Goal: Task Accomplishment & Management: Use online tool/utility

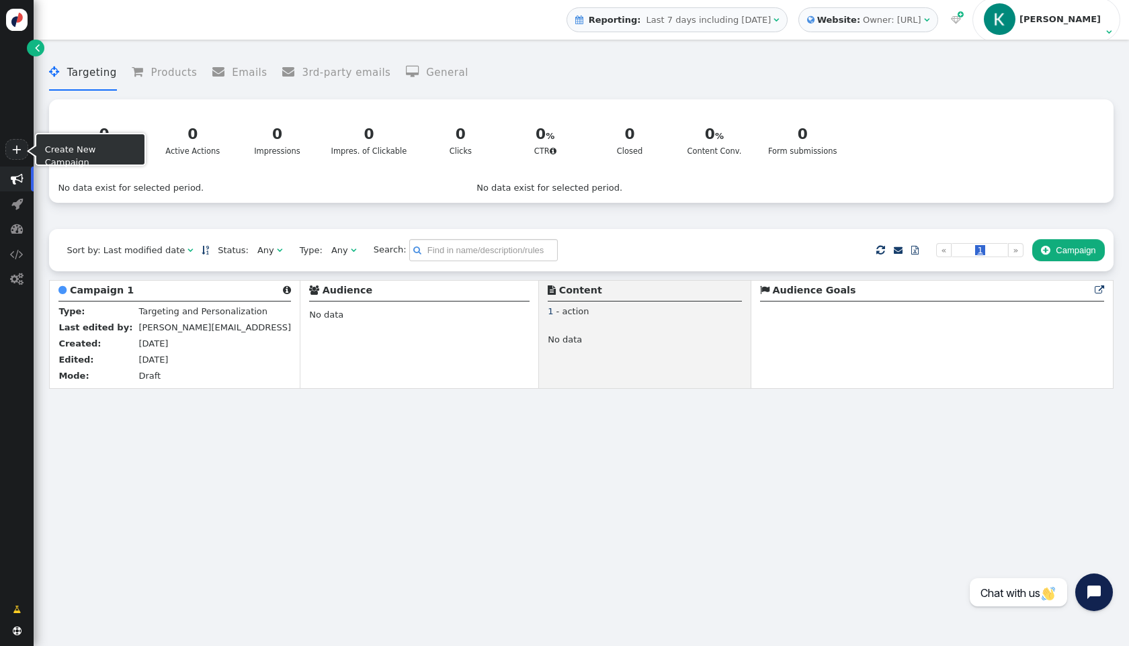
click at [18, 155] on link "+" at bounding box center [16, 149] width 23 height 21
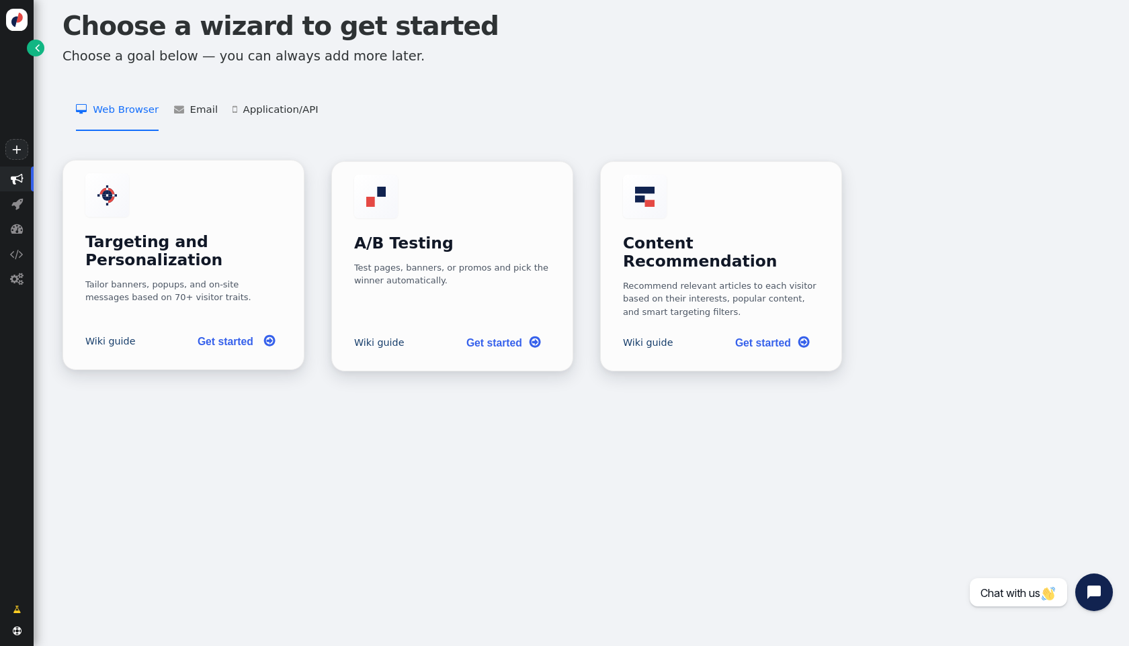
click at [239, 281] on div "Tailor banners, popups, and on-site messages based on 70+ visitor traits." at bounding box center [183, 291] width 197 height 26
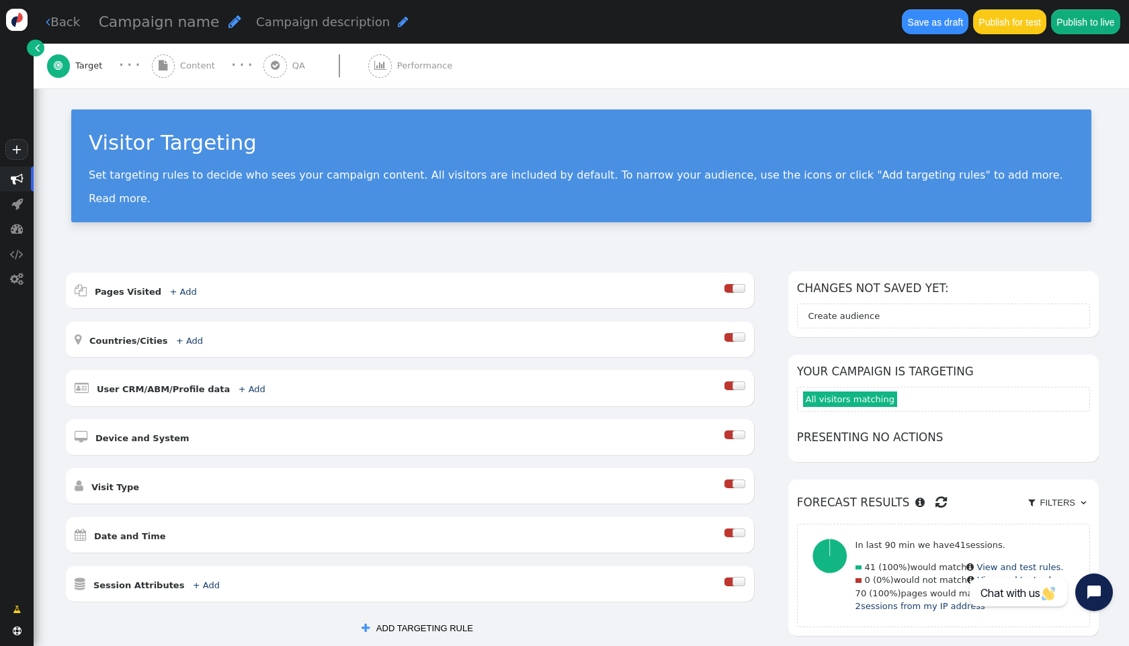
click at [234, 251] on div "Visitor Targeting Set targeting rules to decide who sees your campaign content.…" at bounding box center [581, 171] width 1095 height 166
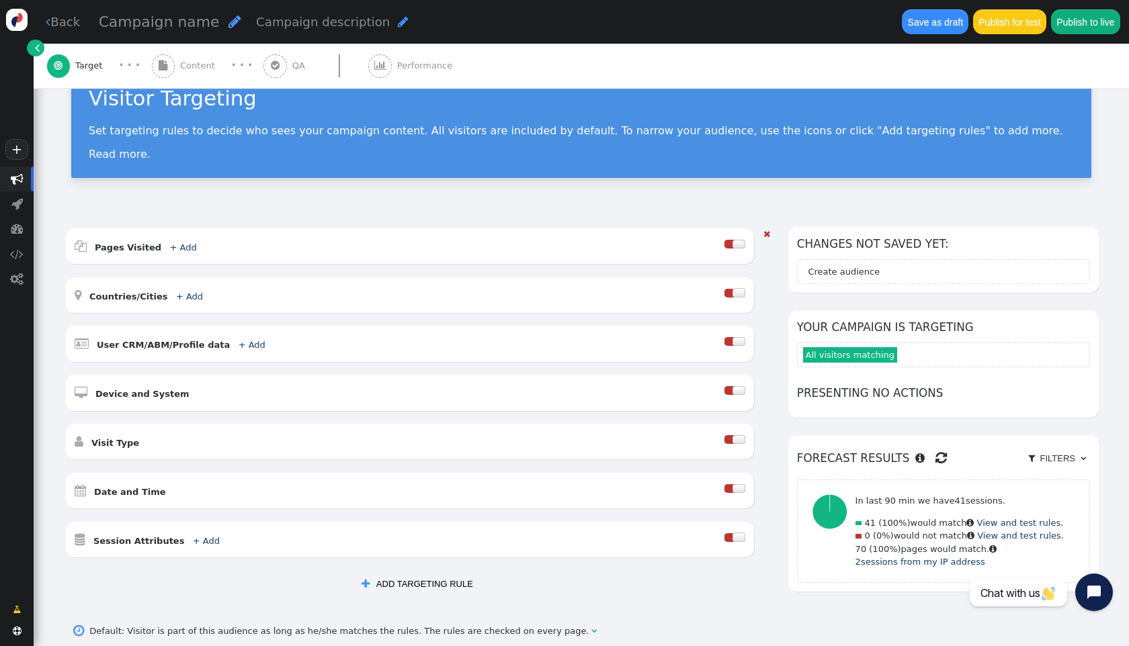
scroll to position [79, 0]
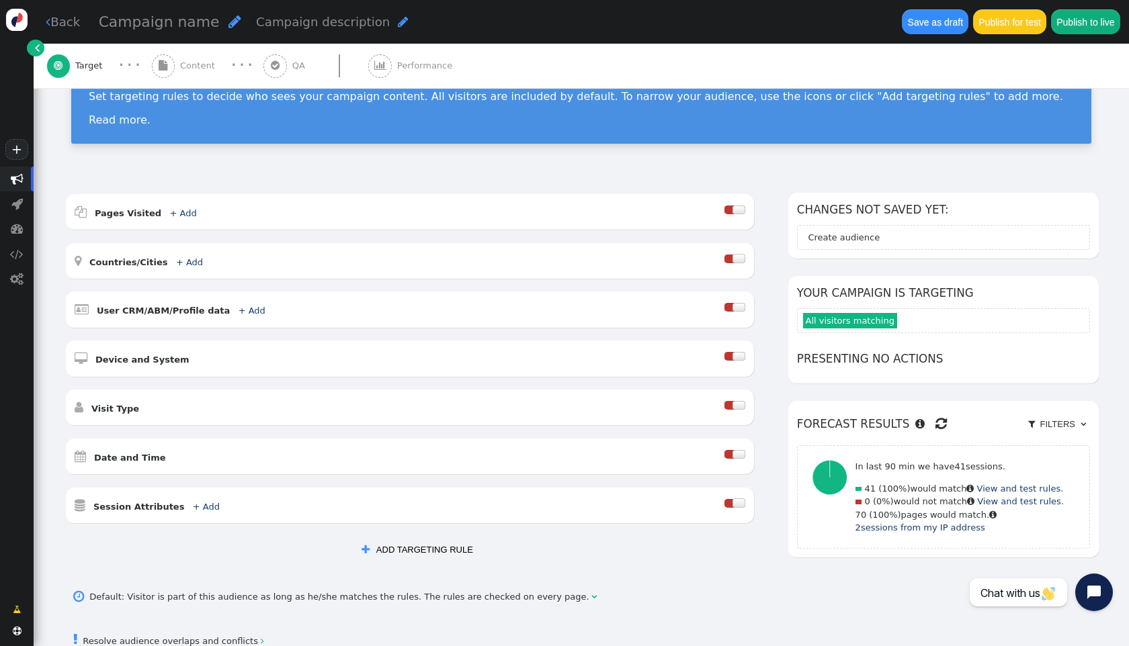
click at [54, 303] on div "AND OR XOR AND     Pages Visited + Add  Include Current Page is Any of - V…" at bounding box center [581, 416] width 1095 height 483
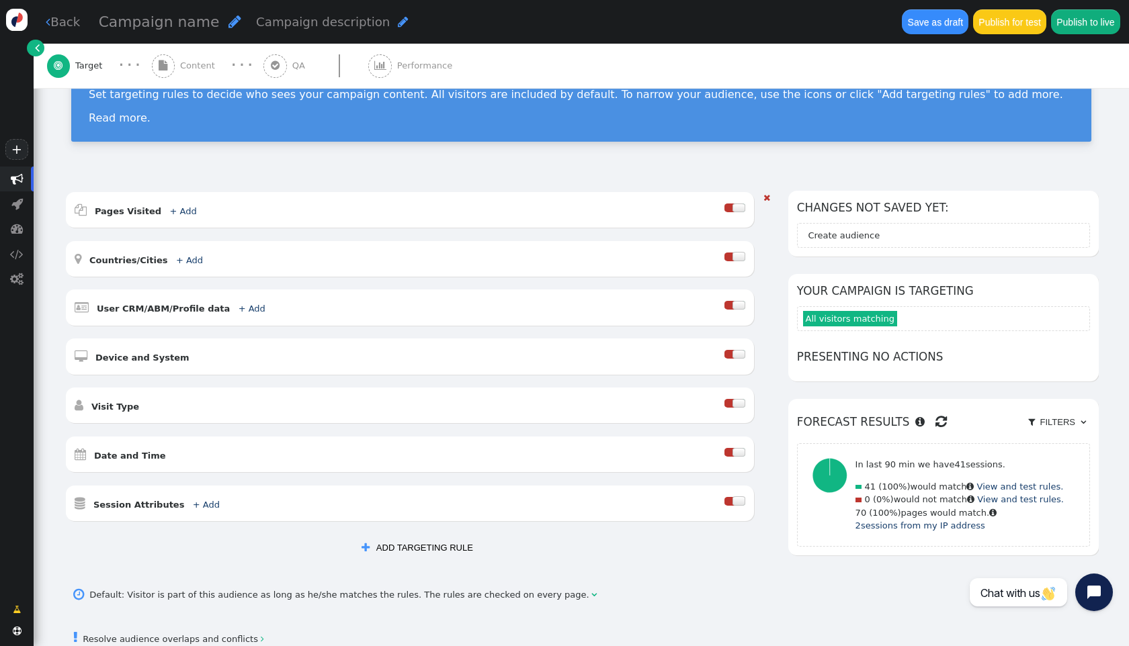
scroll to position [81, 0]
click at [375, 169] on div "Visitor Targeting Set targeting rules to decide who sees your campaign content.…" at bounding box center [581, 90] width 1095 height 166
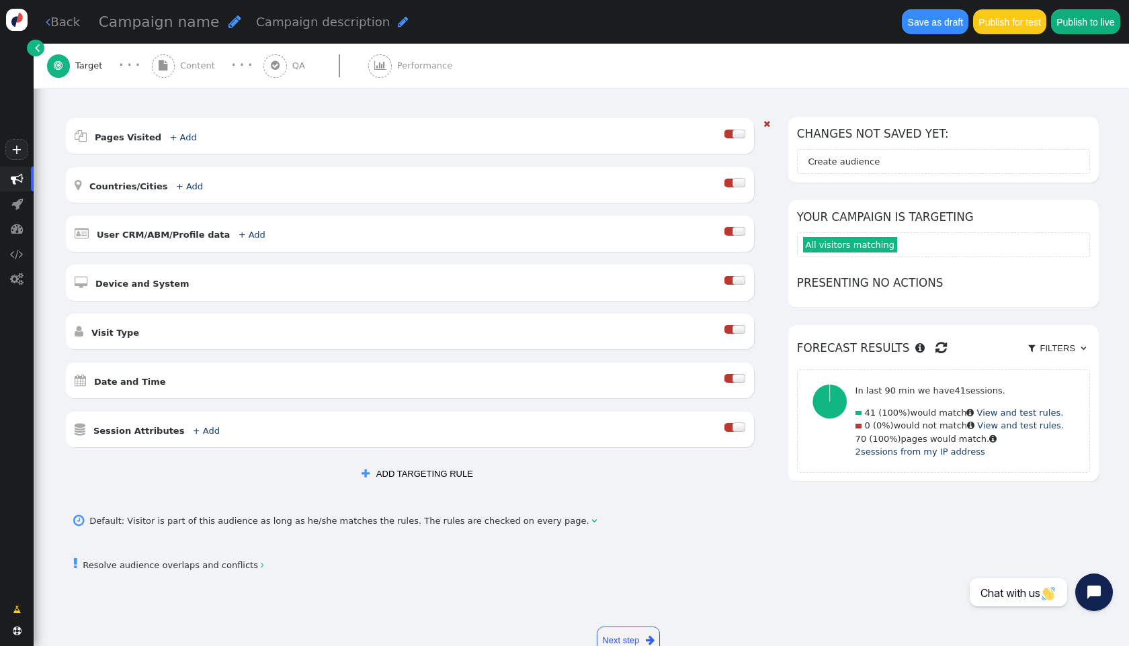
scroll to position [191, 0]
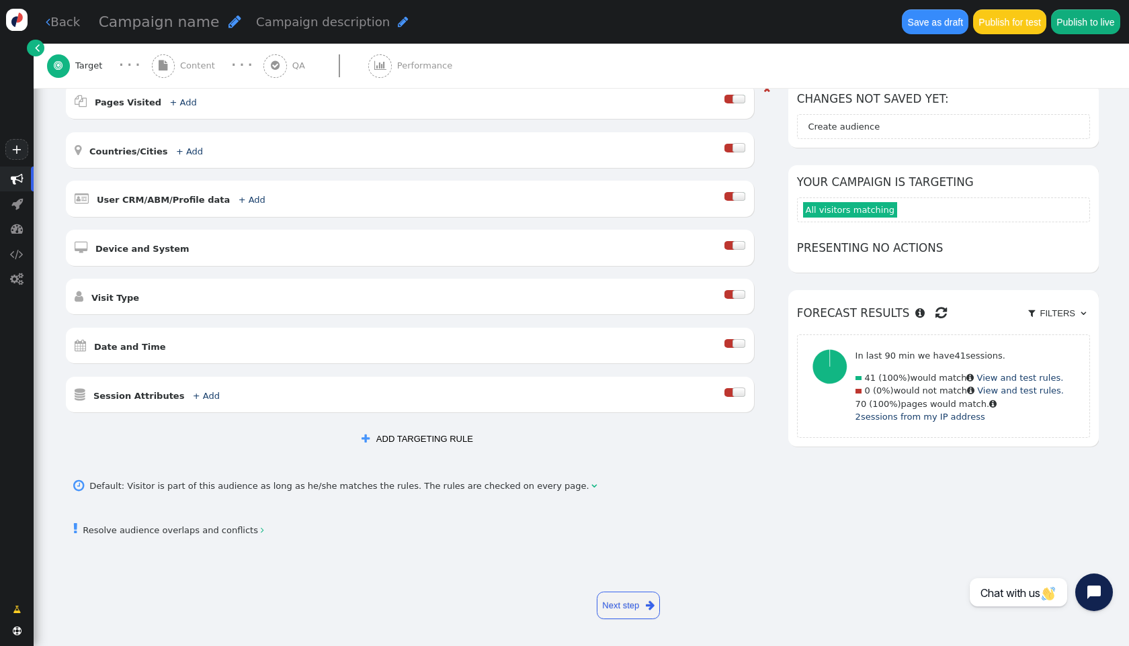
click at [599, 408] on div " Session Attributes + Add  Include Any of these Matching on Current Page - If…" at bounding box center [410, 395] width 688 height 36
click at [193, 396] on link "+ Add" at bounding box center [206, 396] width 27 height 10
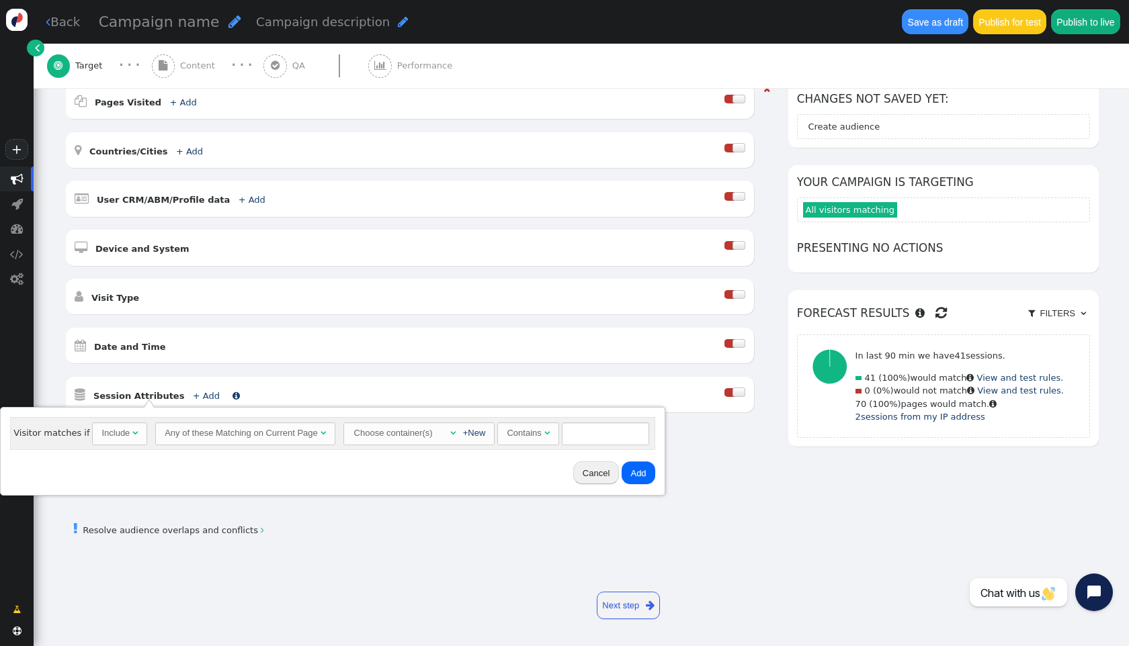
click at [193, 396] on link "+ Add" at bounding box center [206, 396] width 27 height 10
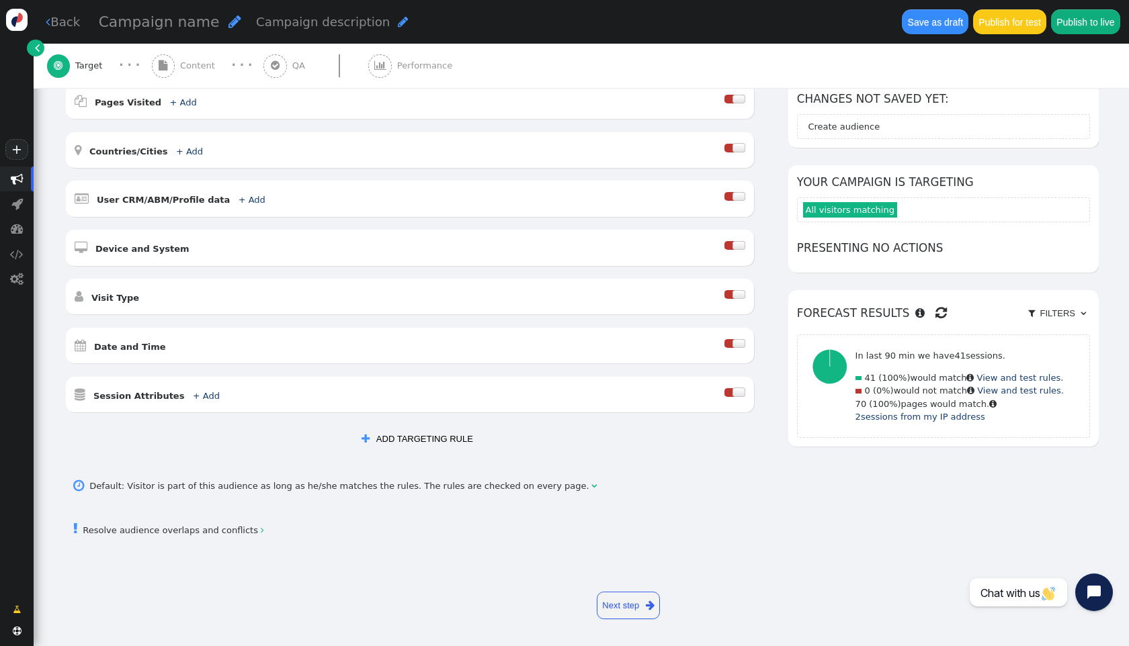
click at [418, 437] on button " ADD TARGETING RULE" at bounding box center [417, 439] width 128 height 23
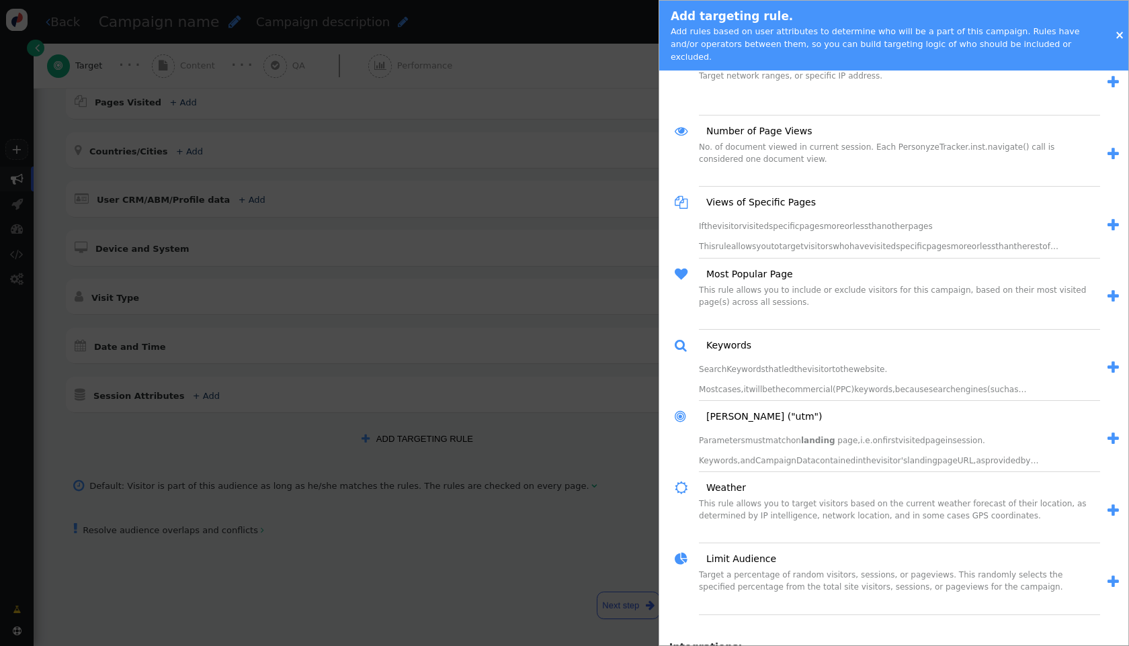
scroll to position [1442, 0]
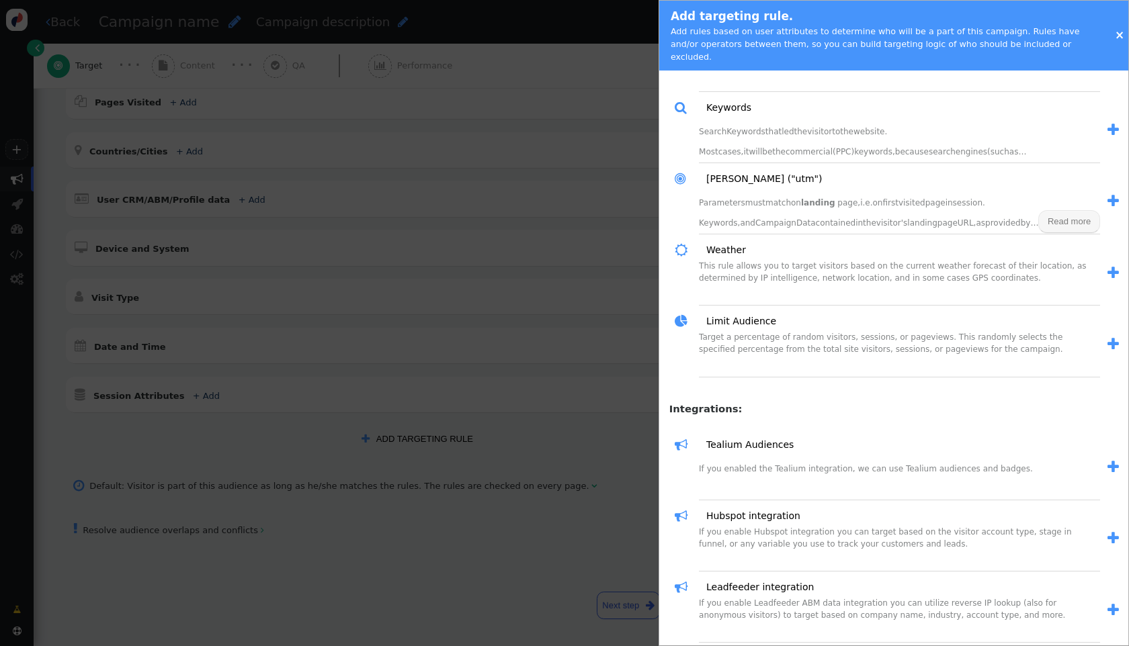
click at [885, 420] on div " Tealium Audiences If you enabled the Tealium integration, we can use Tealium …" at bounding box center [893, 646] width 469 height 453
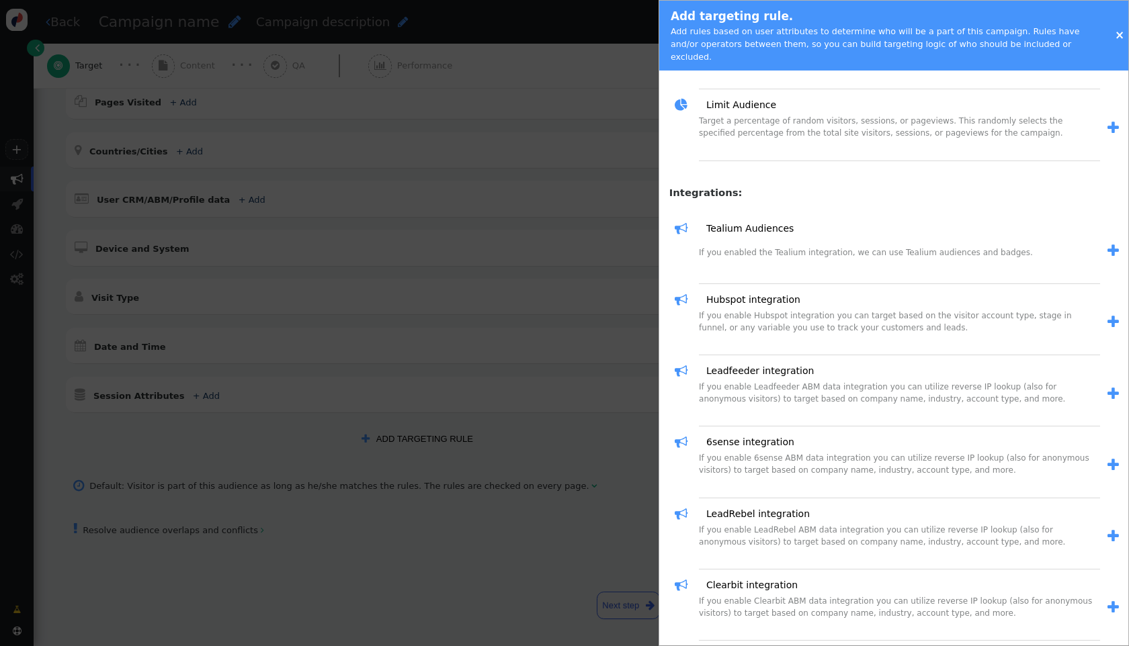
scroll to position [1659, 0]
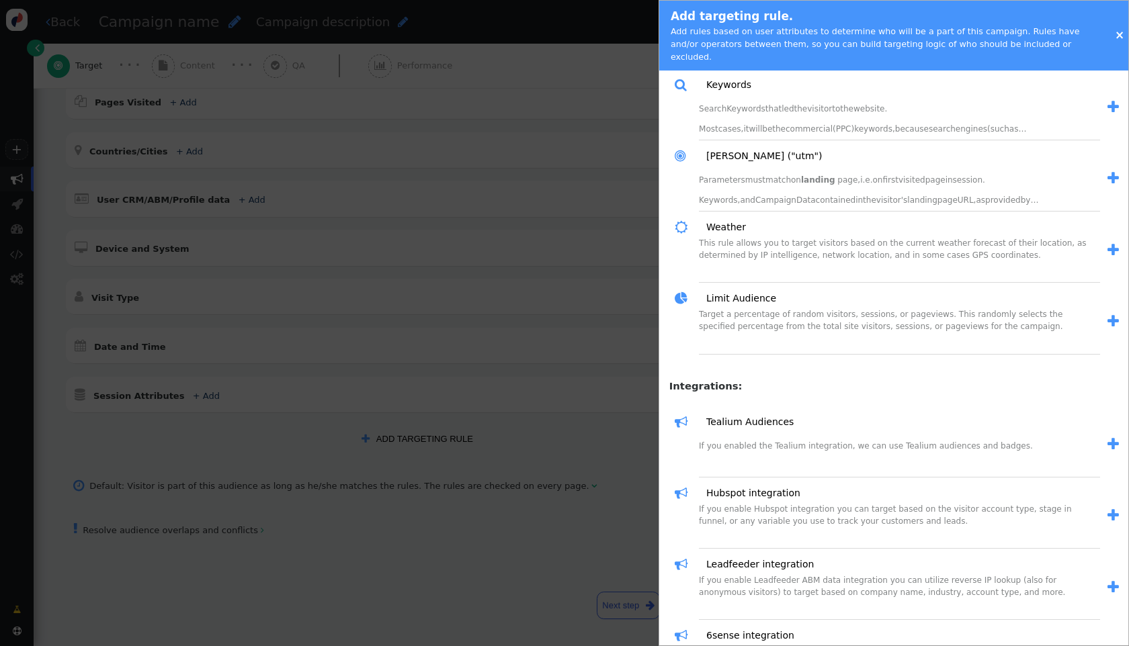
click at [900, 376] on h4 "Integrations:" at bounding box center [893, 383] width 469 height 21
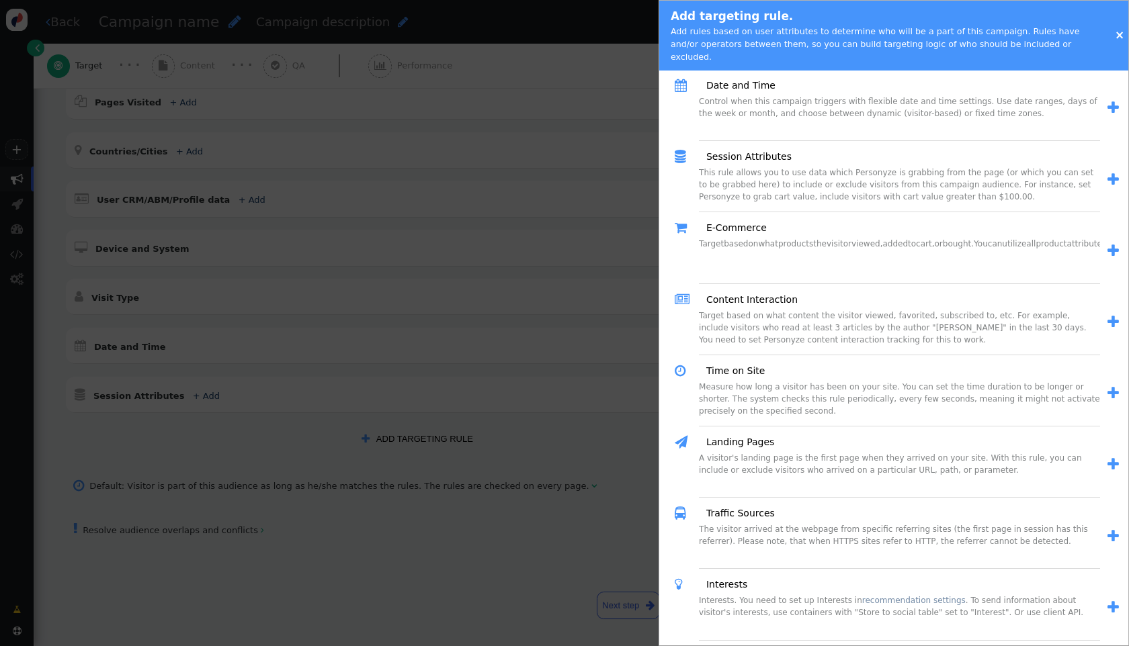
scroll to position [451, 0]
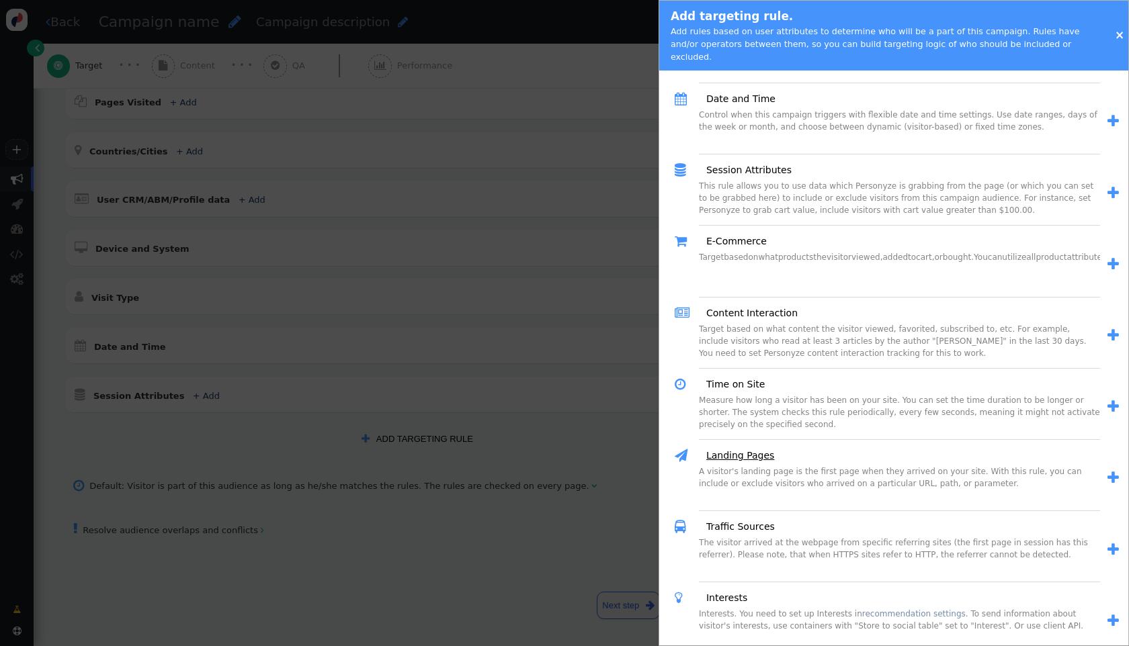
click at [751, 449] on link "Landing Pages" at bounding box center [735, 456] width 77 height 14
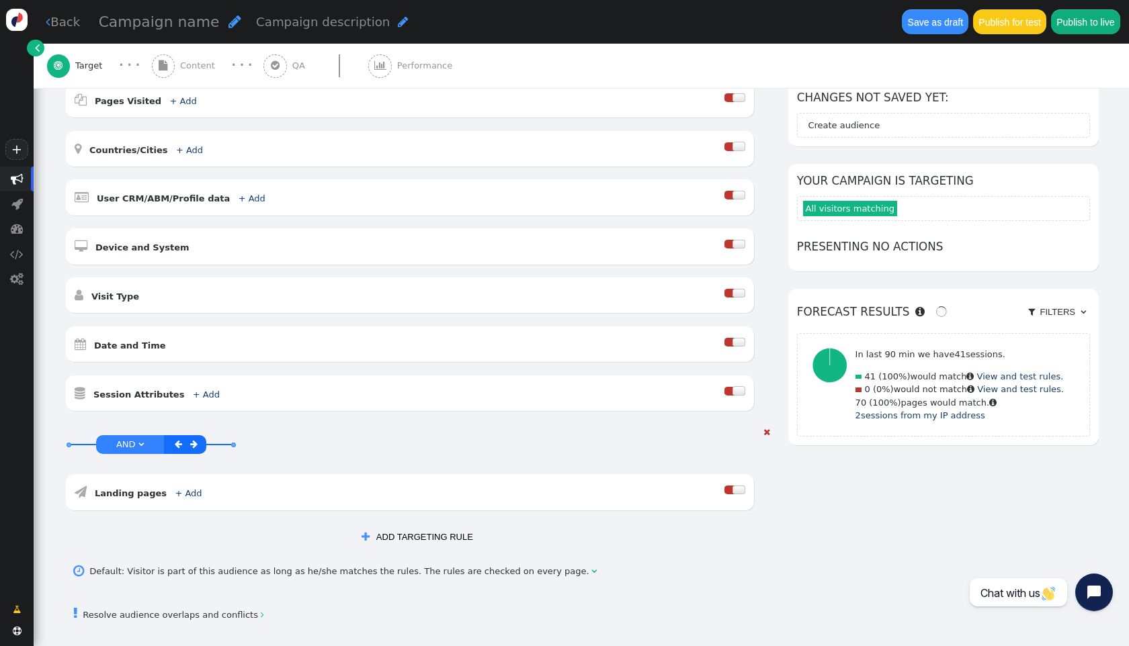
click at [175, 490] on link "+ Add" at bounding box center [188, 493] width 27 height 10
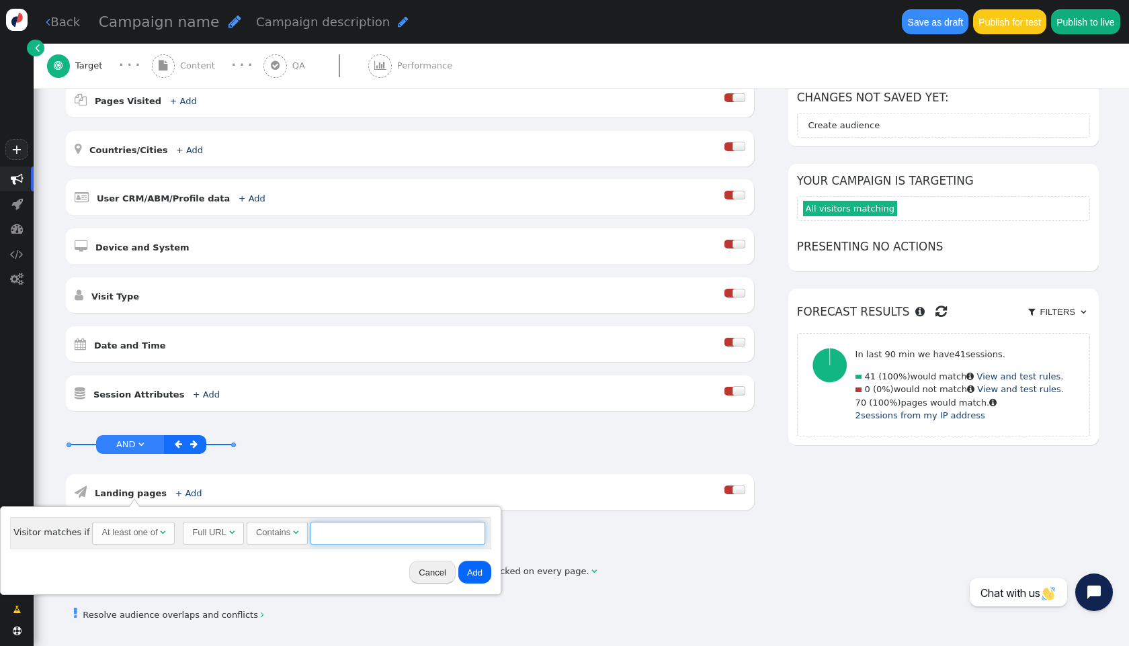
click at [365, 535] on input "text" at bounding box center [397, 533] width 175 height 23
click at [362, 532] on input "text" at bounding box center [397, 533] width 175 height 23
paste input "[URL]"
type input "[URL]"
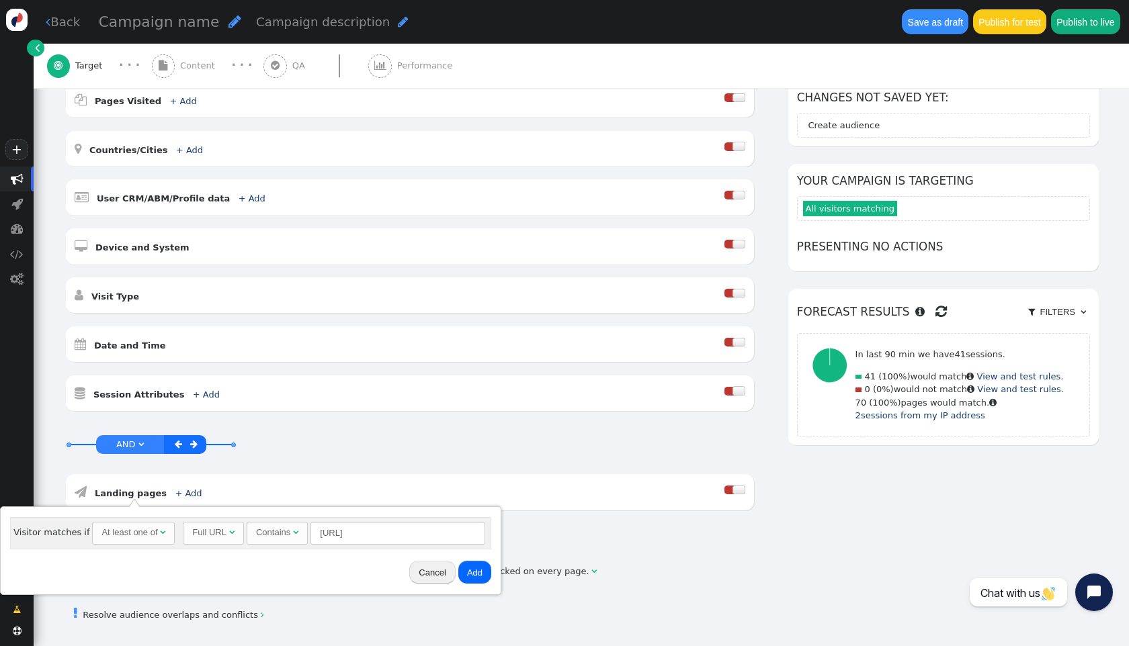
click at [468, 578] on button "Add" at bounding box center [474, 572] width 33 height 23
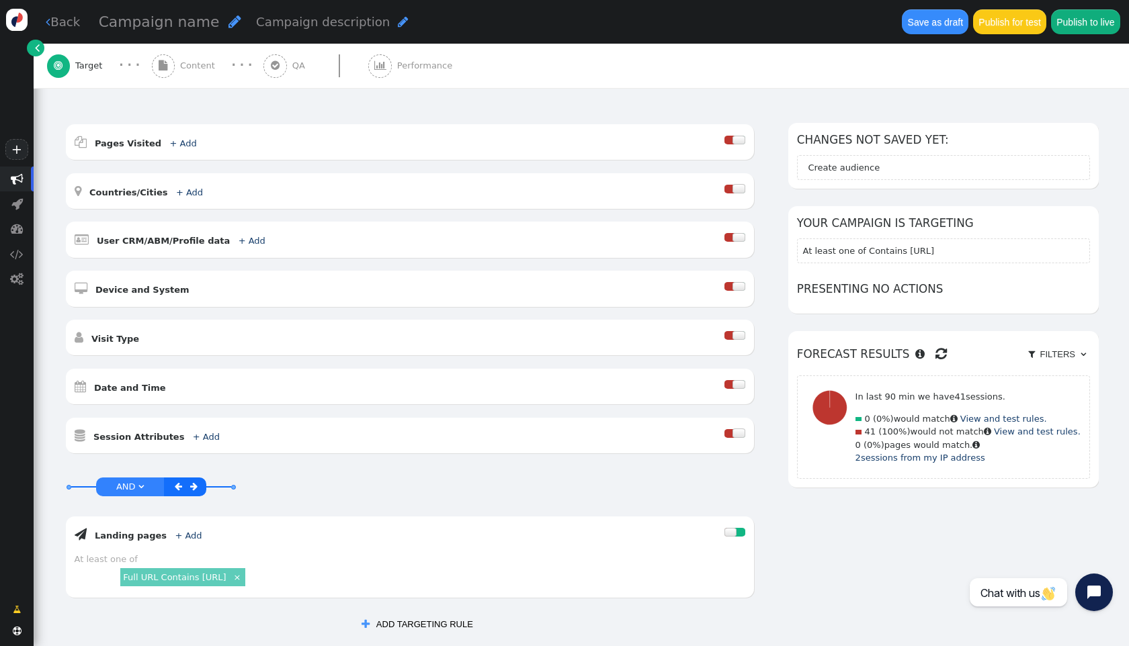
scroll to position [321, 0]
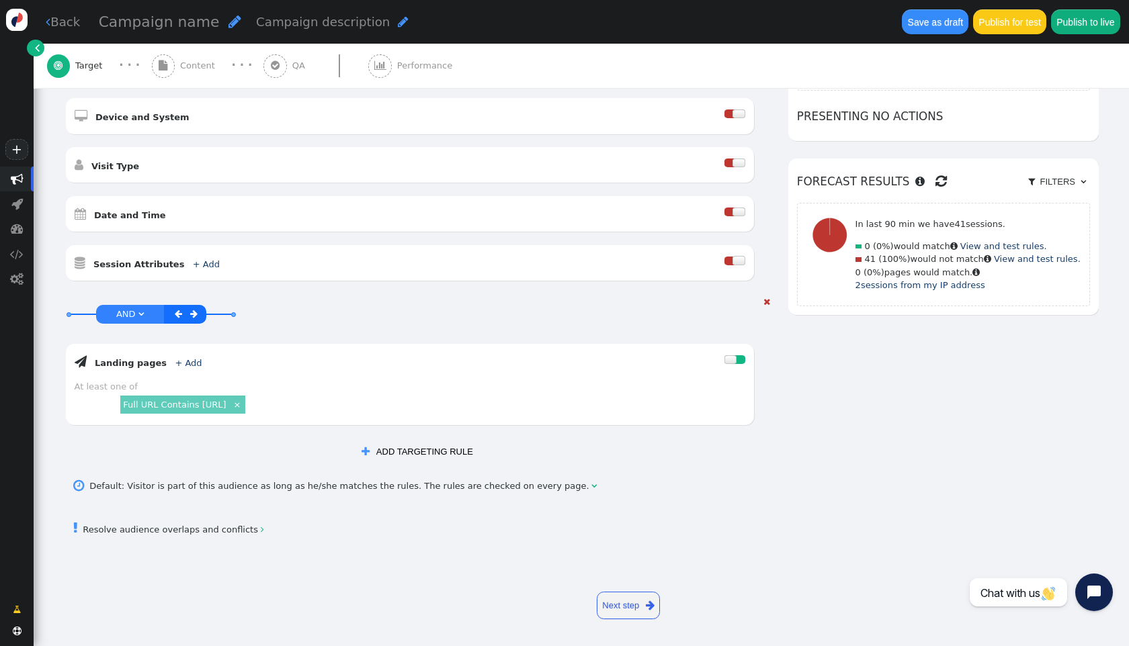
click at [243, 404] on link "×" at bounding box center [237, 403] width 11 height 11
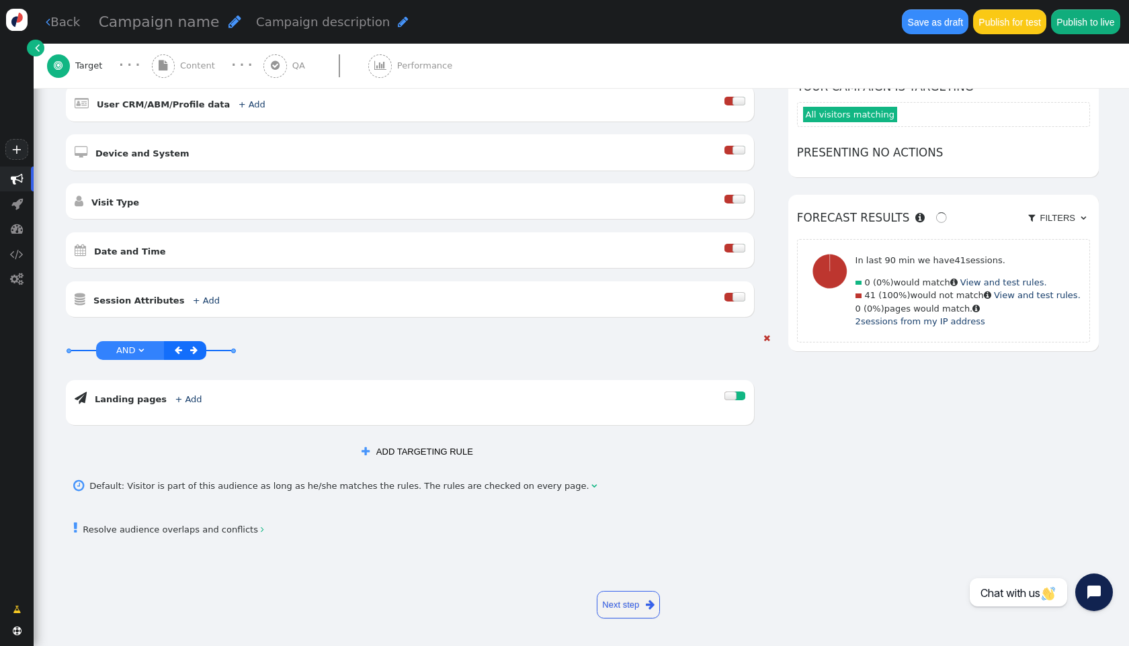
click at [187, 404] on div " Landing pages + Add " at bounding box center [400, 398] width 650 height 18
click at [184, 400] on link "+ Add" at bounding box center [188, 399] width 27 height 10
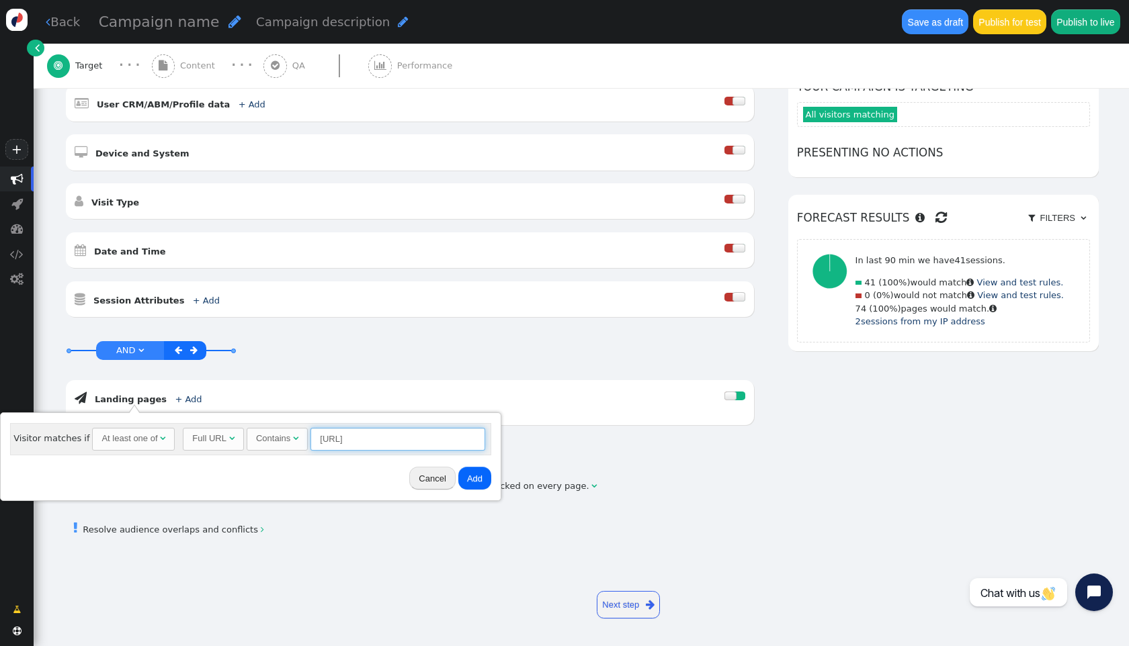
click at [377, 437] on input "[URL]" at bounding box center [397, 439] width 175 height 23
click at [369, 441] on input "[URL]" at bounding box center [397, 439] width 175 height 23
paste input "?lai=airbnb"
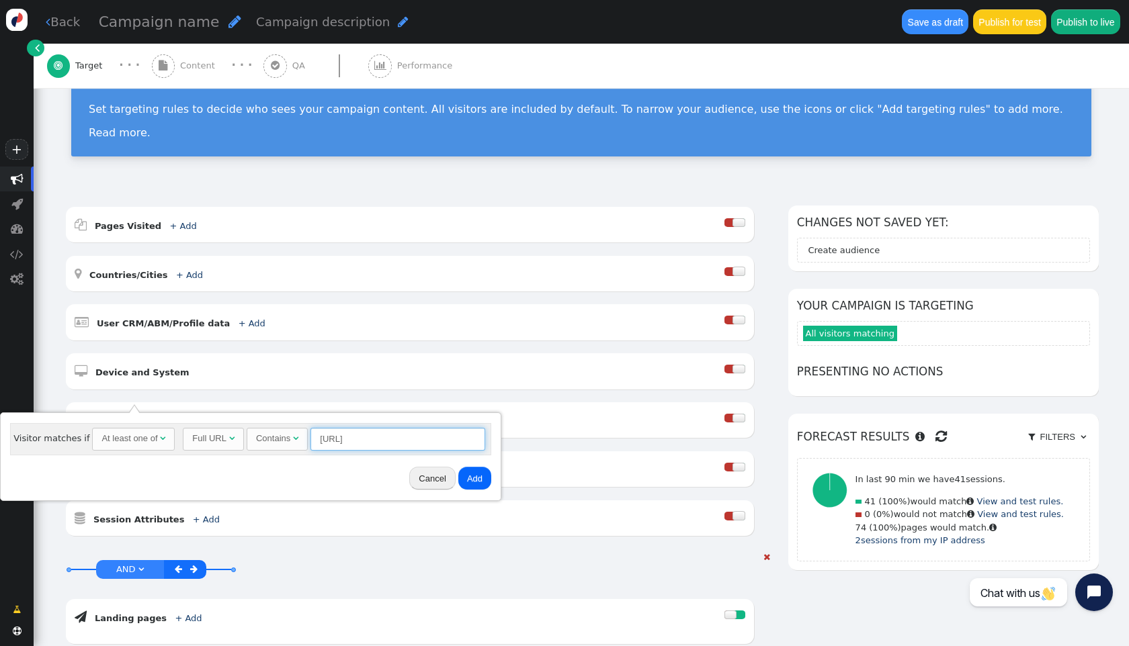
scroll to position [0, 0]
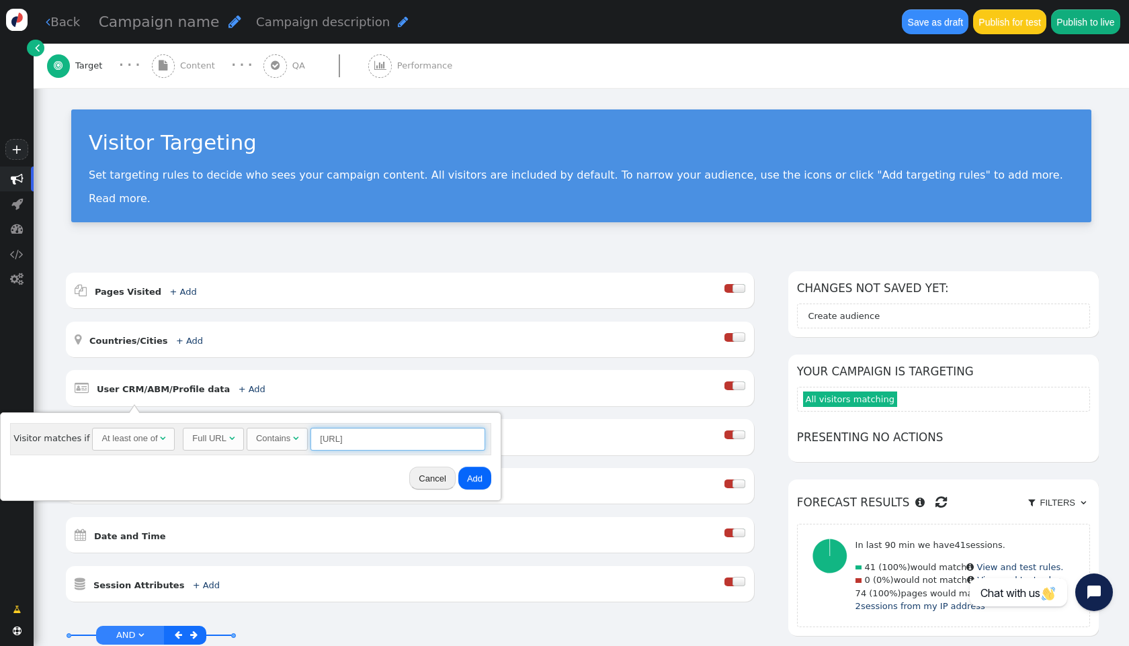
type input "[URL]"
click at [472, 473] on button "Add" at bounding box center [474, 478] width 33 height 23
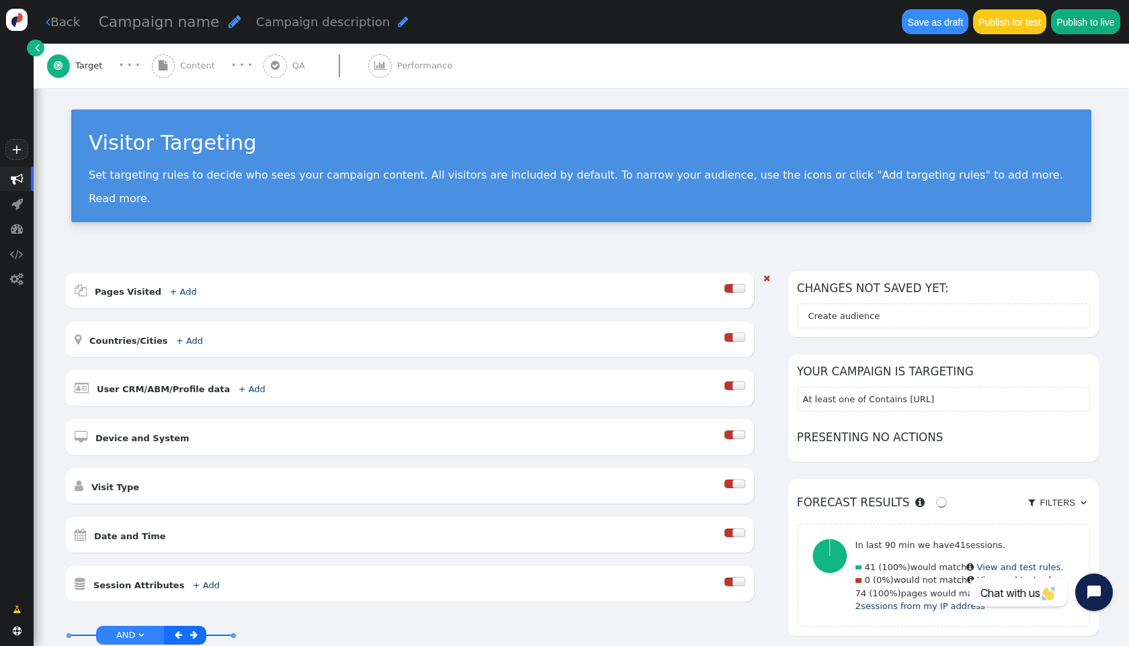
scroll to position [265, 0]
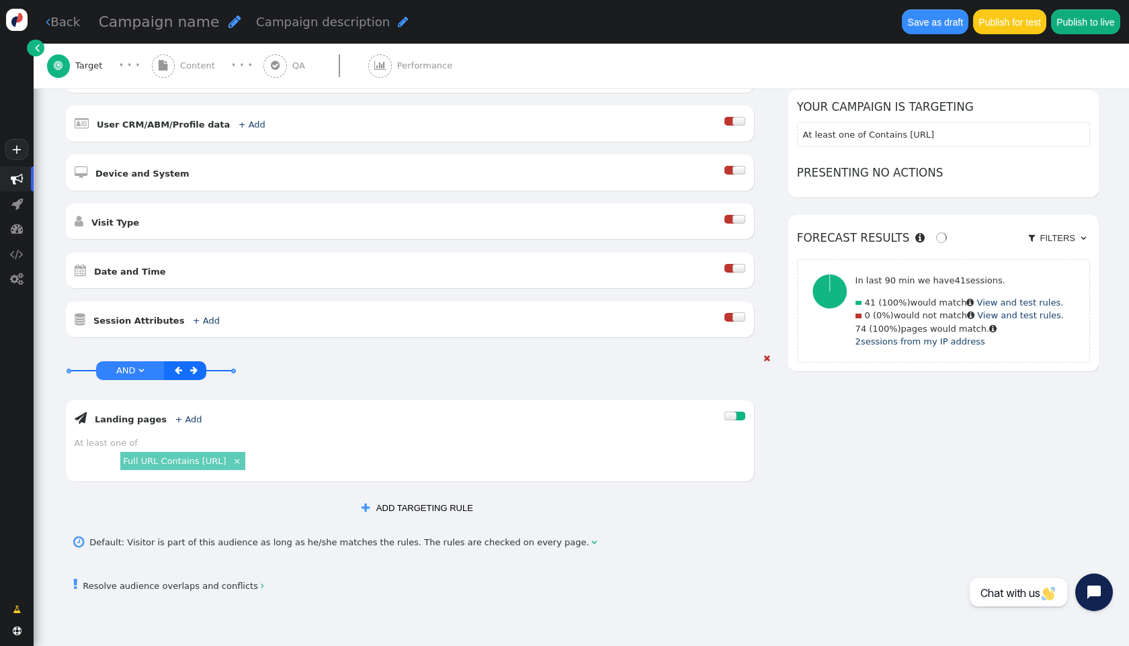
click at [145, 373] on div "AND OR XOR AND " at bounding box center [130, 370] width 68 height 18
click at [138, 372] on link "AND " at bounding box center [130, 370] width 33 height 15
click at [298, 375] on div "AND OR XOR OR     Landing pages + Add  At least one of Full URL Contains […" at bounding box center [409, 423] width 689 height 143
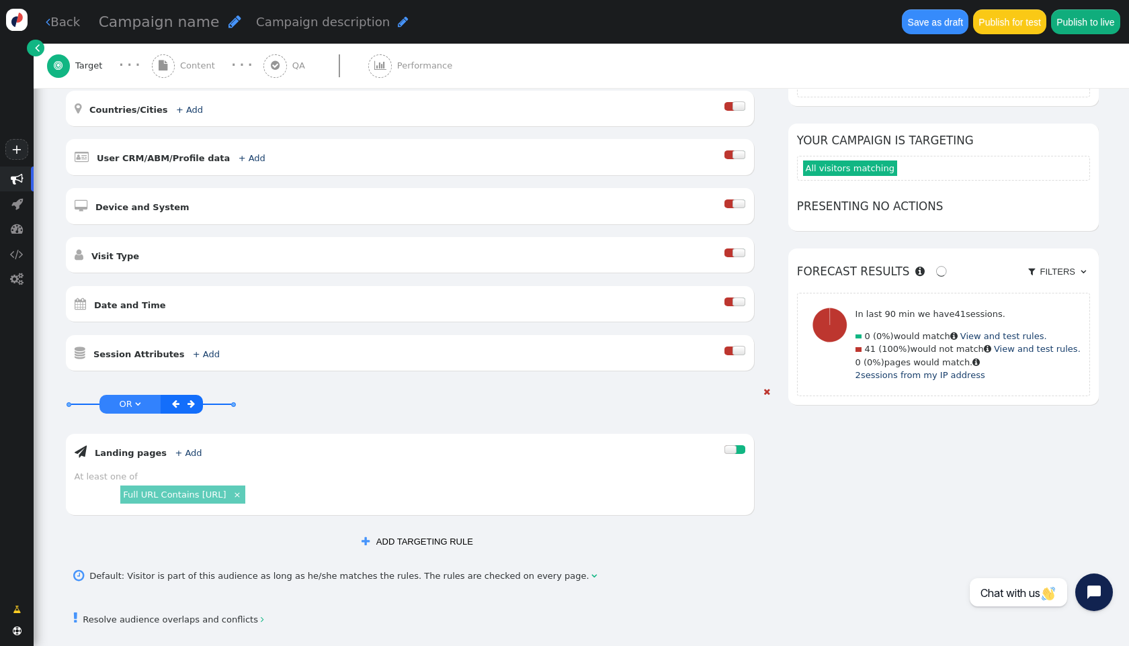
scroll to position [321, 0]
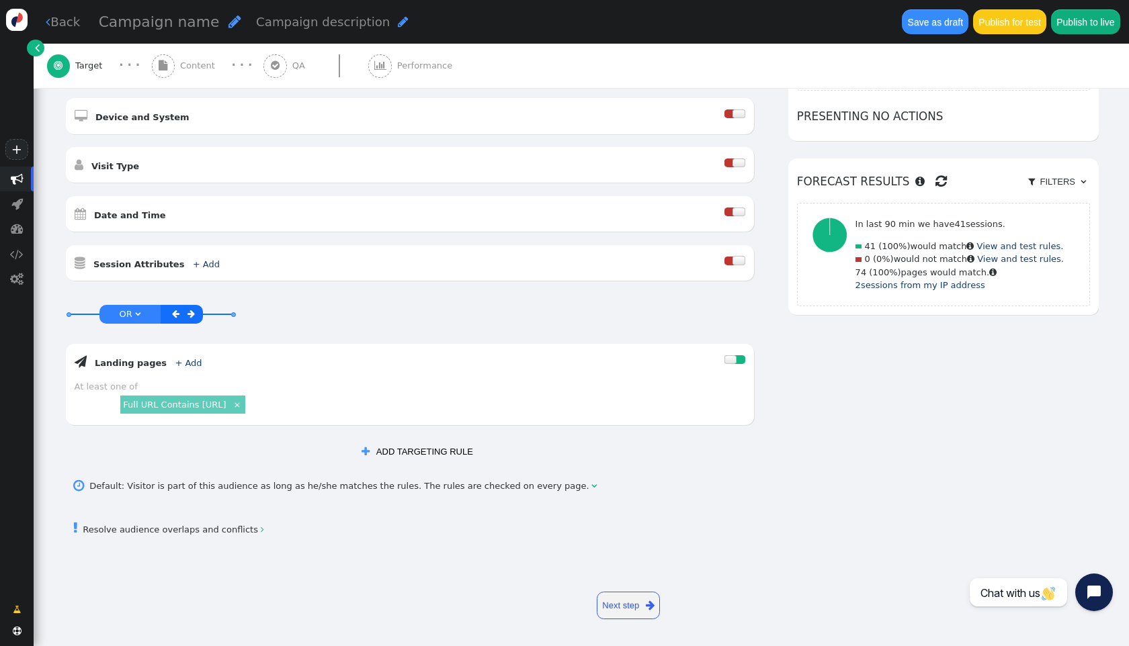
click at [871, 453] on div "AND OR XOR AND     Pages Visited + Add  Include Current Page is Any of - V…" at bounding box center [581, 207] width 1034 height 514
click at [646, 603] on span "" at bounding box center [650, 605] width 9 height 15
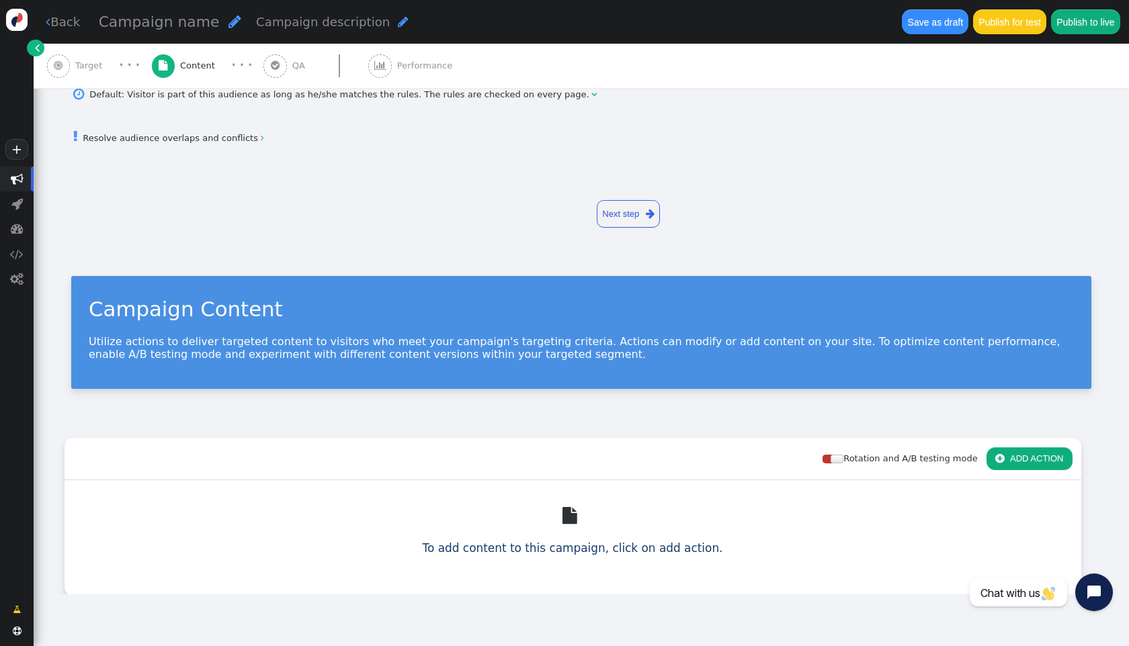
scroll to position [0, 0]
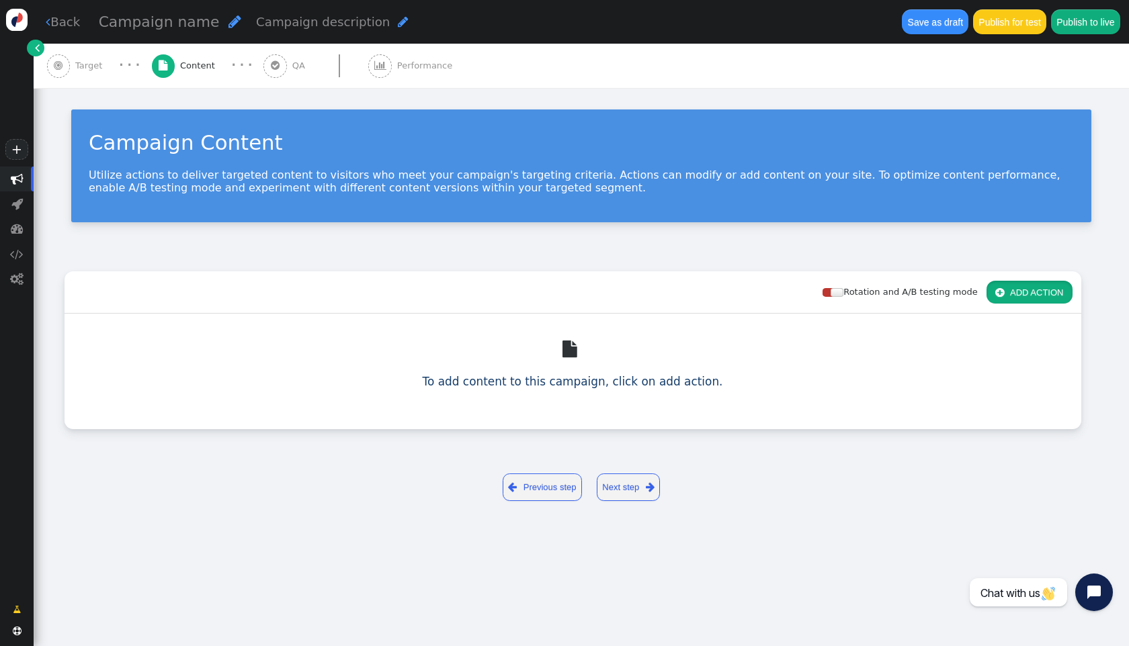
click at [1049, 294] on button " ADD ACTION" at bounding box center [1029, 292] width 86 height 23
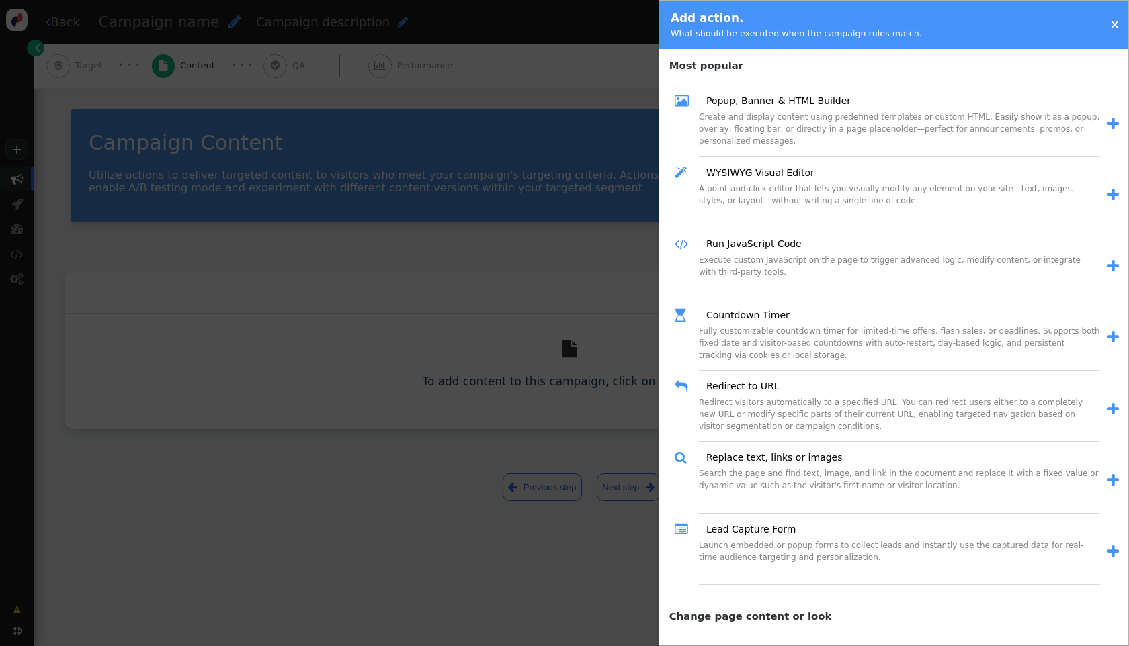
click at [765, 171] on link "WYSIWYG Visual Editor" at bounding box center [756, 173] width 118 height 14
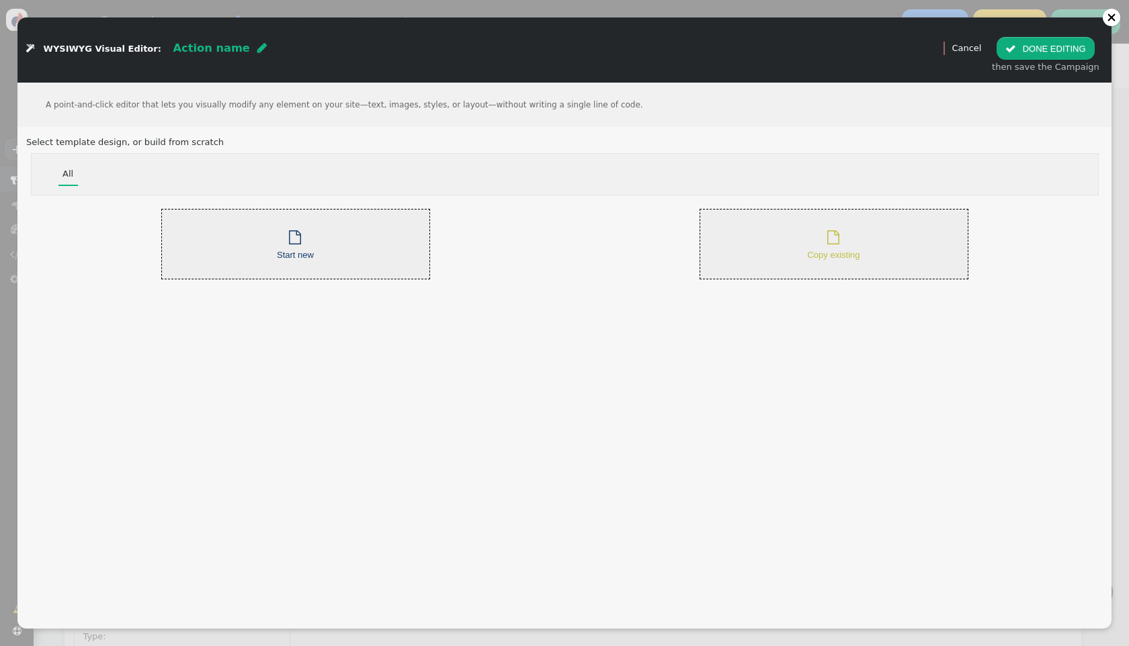
click at [791, 271] on div " Copy existing" at bounding box center [833, 244] width 269 height 71
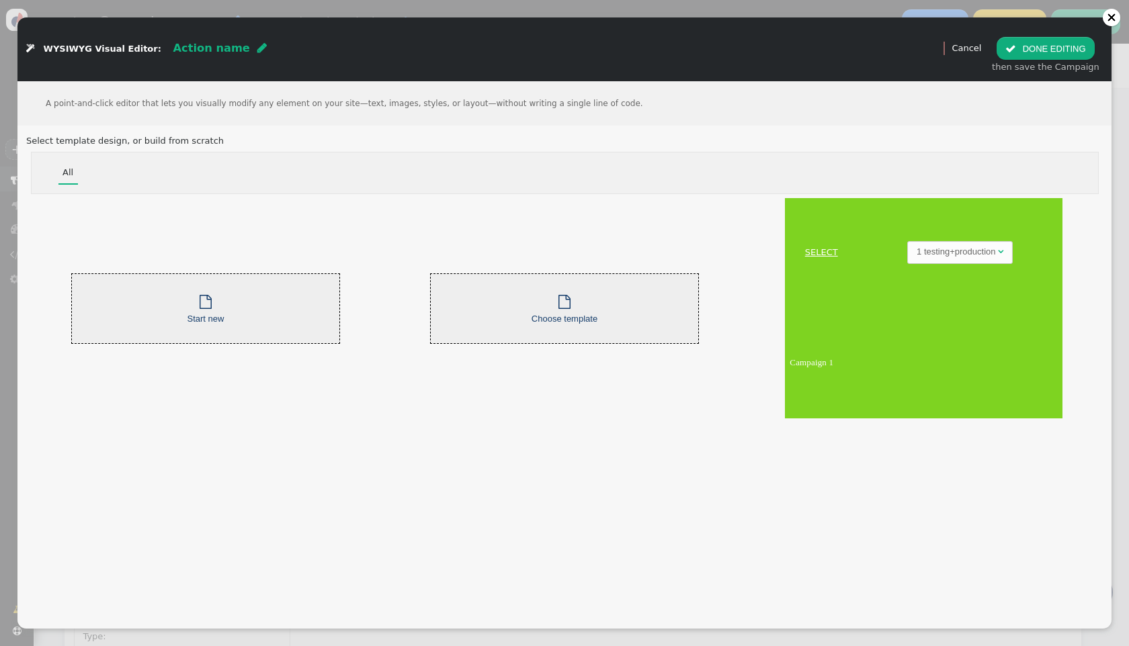
click at [920, 334] on td "Campaign 1" at bounding box center [923, 362] width 277 height 112
click at [809, 254] on link "SELECT" at bounding box center [821, 252] width 69 height 13
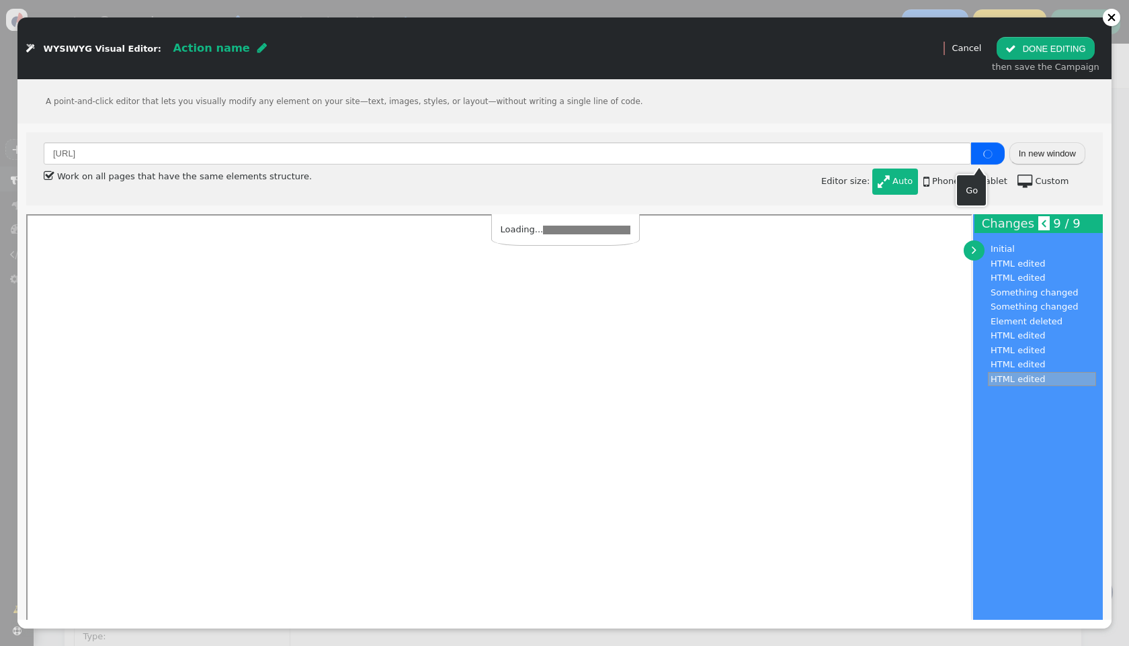
click at [979, 154] on icon "button" at bounding box center [987, 154] width 16 height 9
click at [985, 155] on span "" at bounding box center [988, 153] width 7 height 9
